Goal: Navigation & Orientation: Understand site structure

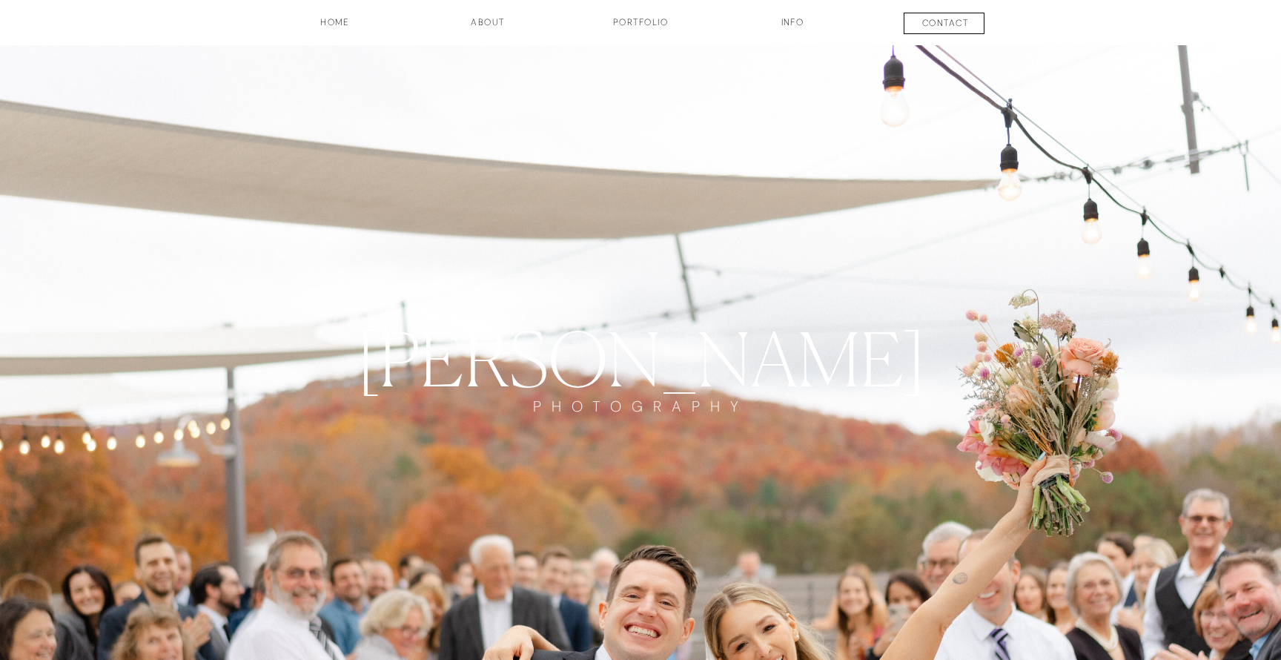
click at [795, 23] on h3 "INFO" at bounding box center [792, 28] width 74 height 25
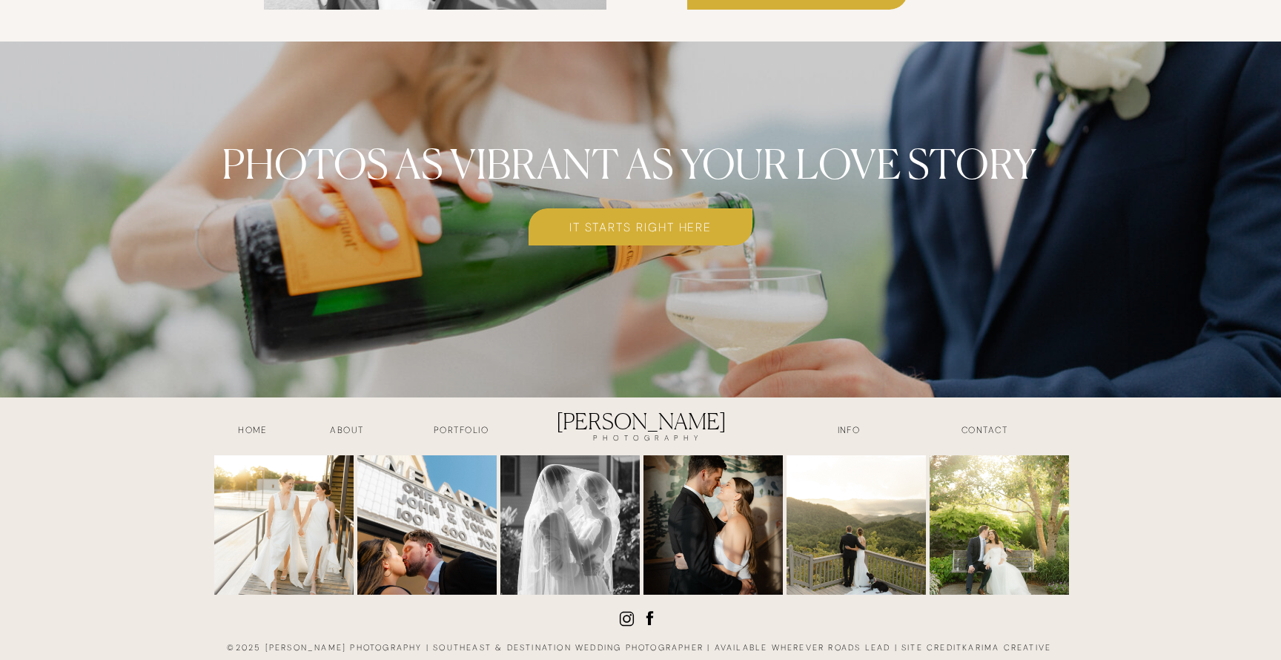
scroll to position [5990, 0]
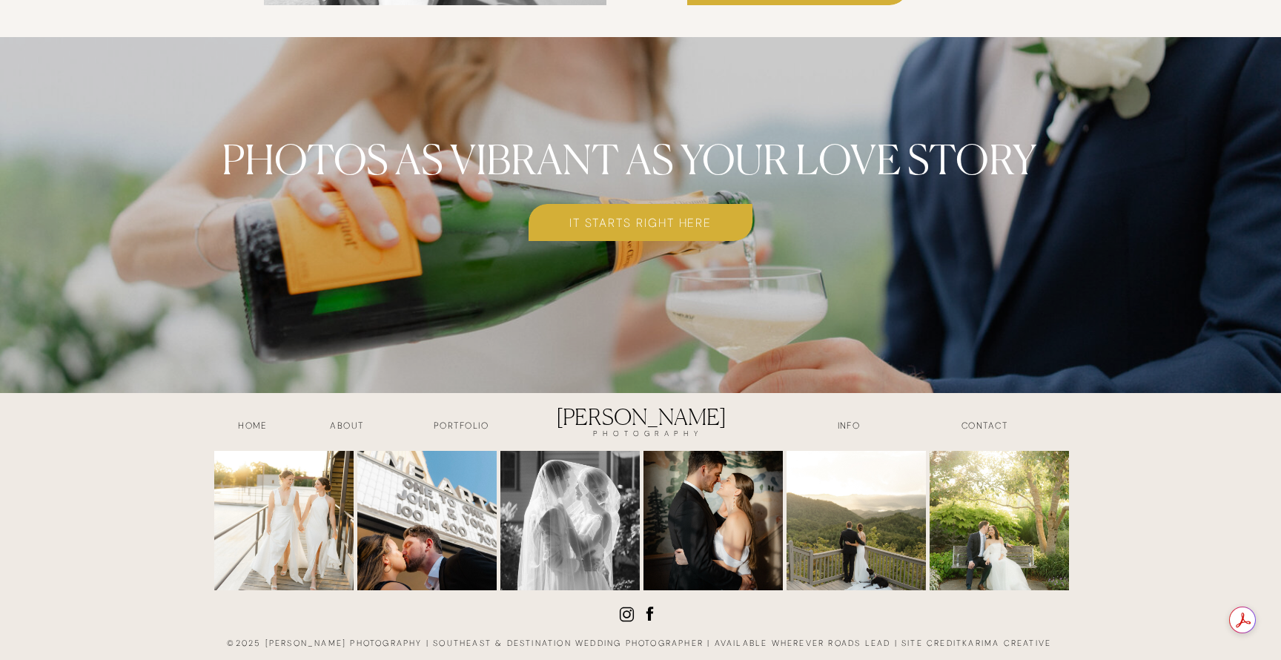
click at [343, 423] on h3 "about" at bounding box center [347, 427] width 74 height 17
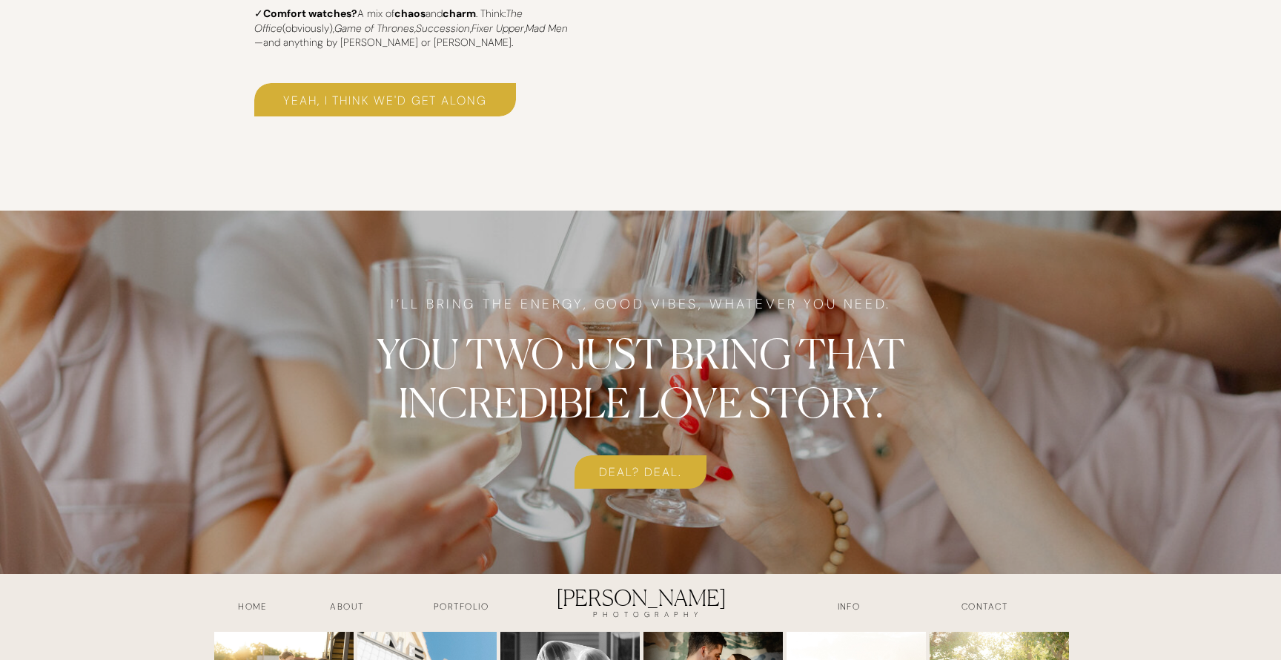
scroll to position [3759, 0]
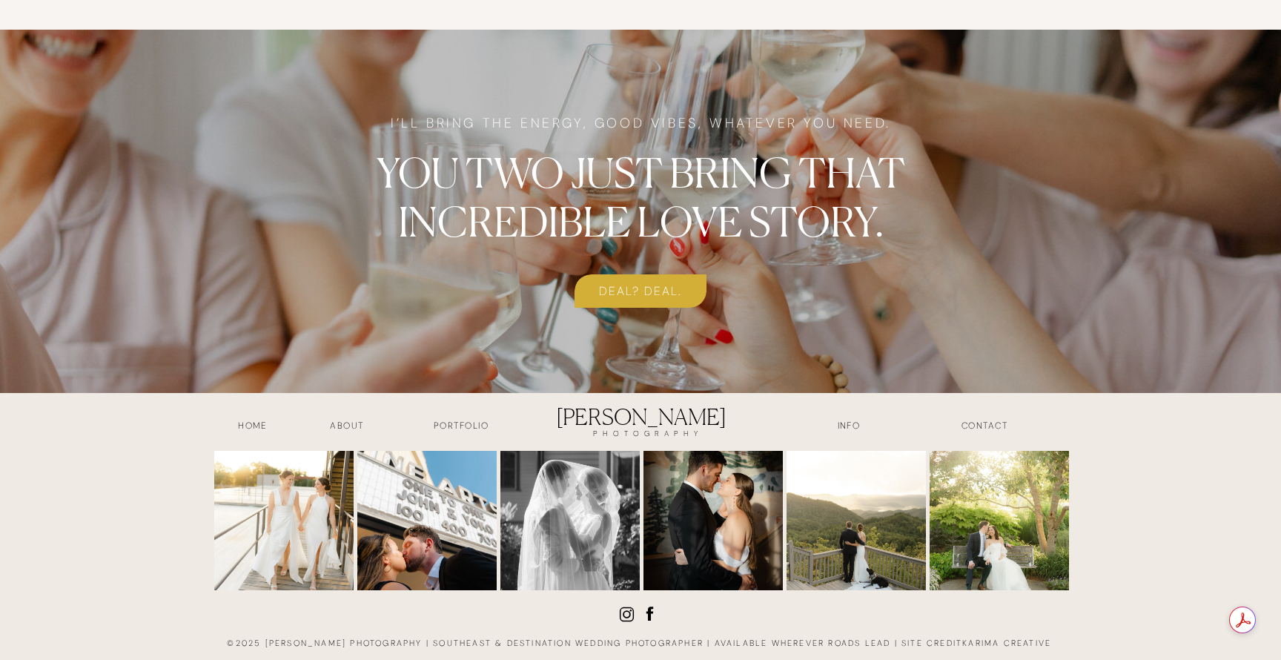
click at [991, 421] on h3 "contact" at bounding box center [984, 427] width 110 height 17
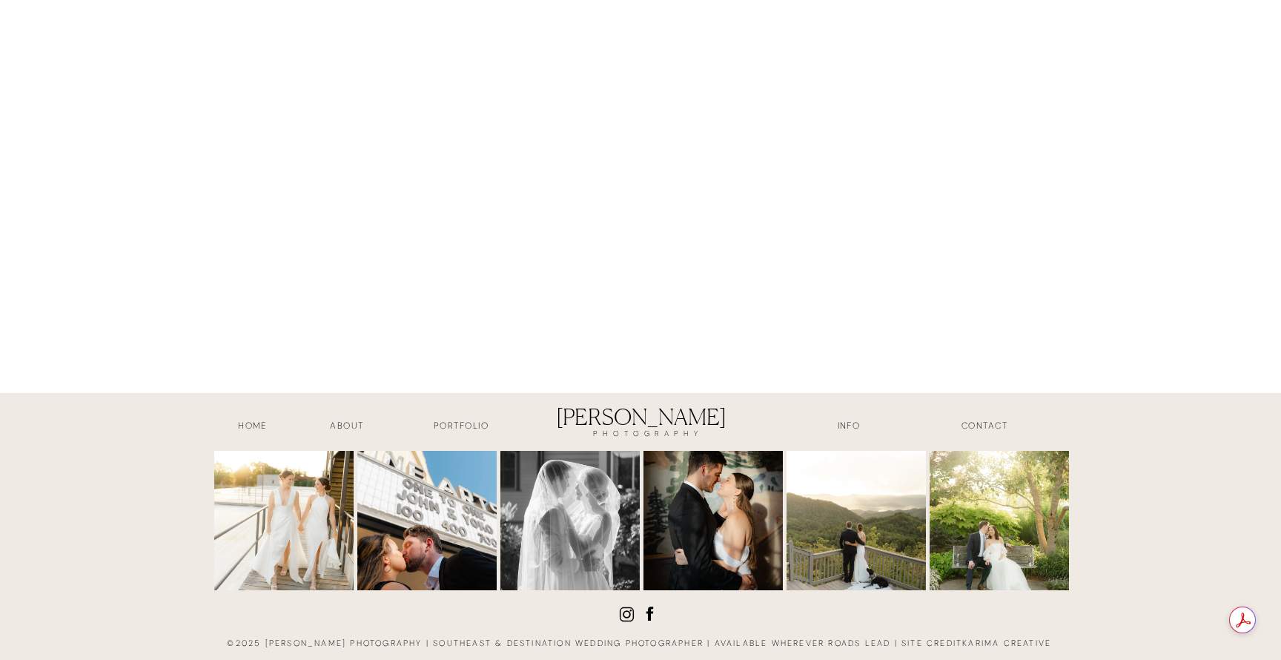
scroll to position [1787, 0]
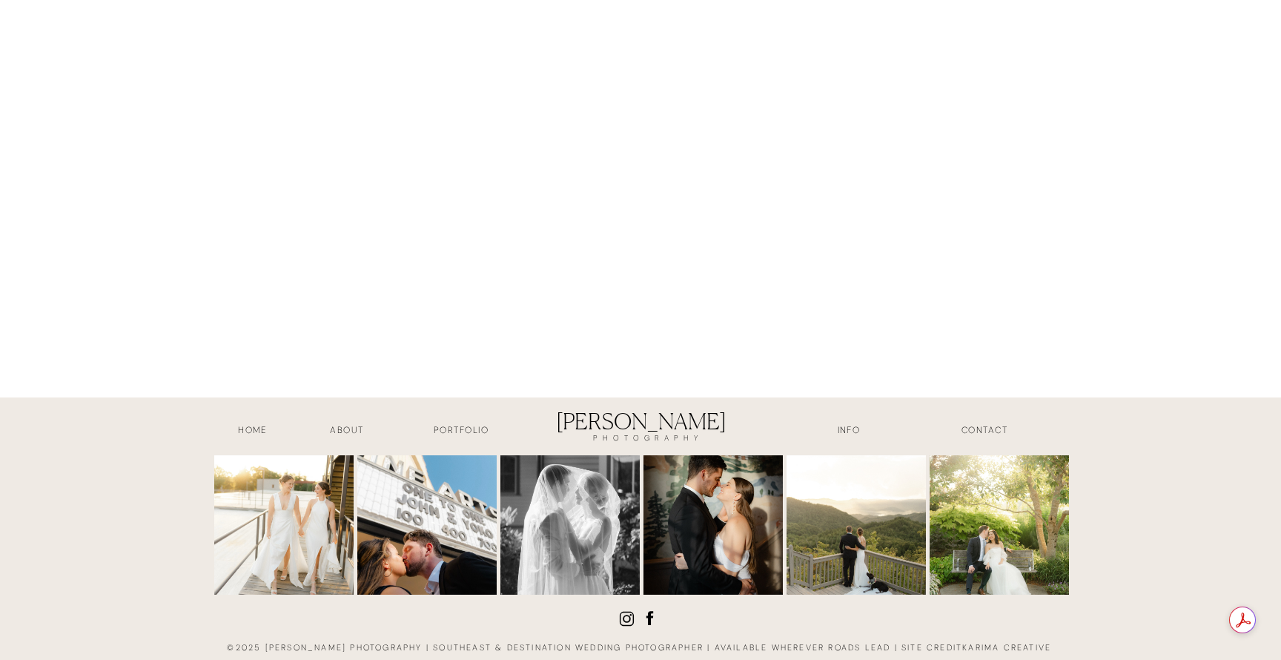
click at [448, 425] on h3 "Portfolio" at bounding box center [461, 431] width 110 height 17
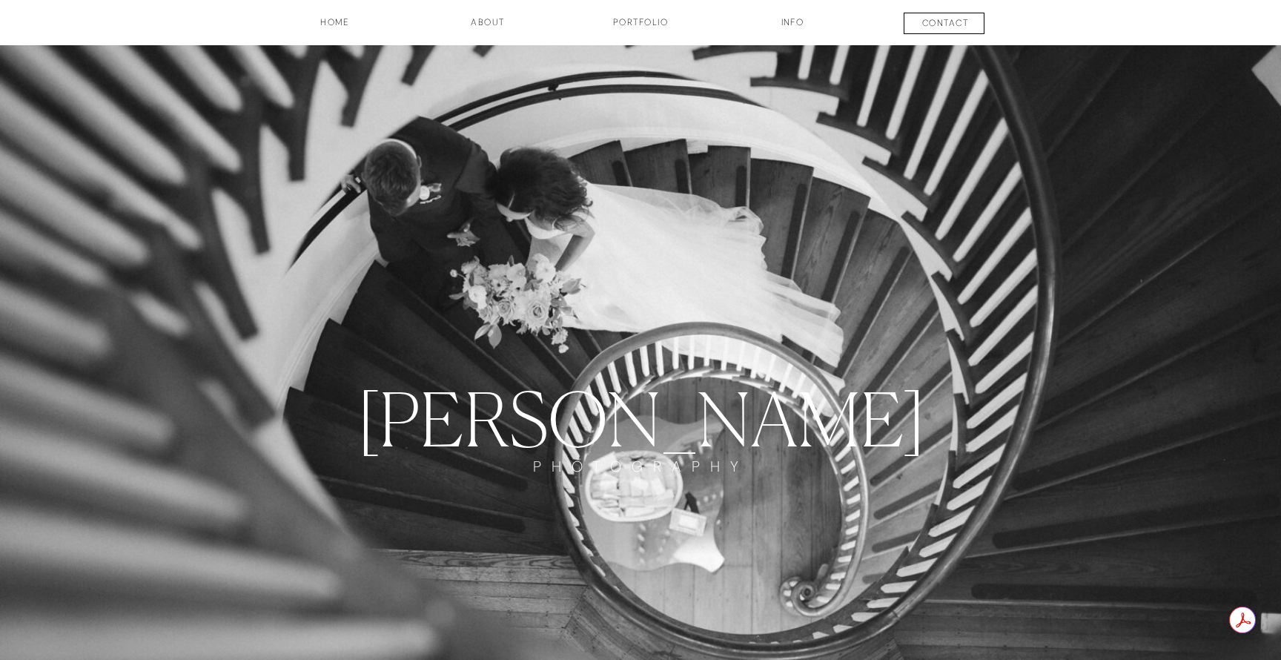
click at [330, 18] on h3 "HOME" at bounding box center [335, 28] width 110 height 25
